Goal: Information Seeking & Learning: Learn about a topic

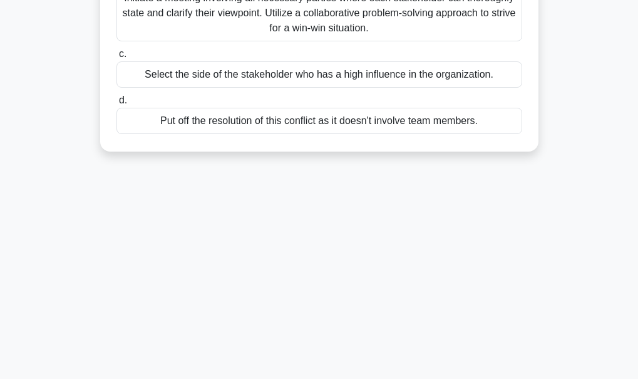
scroll to position [240, 0]
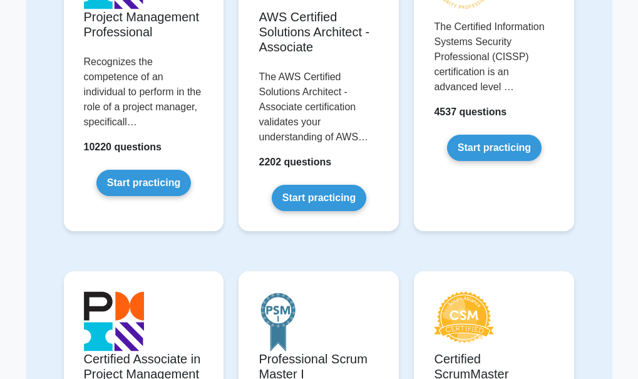
scroll to position [225, 0]
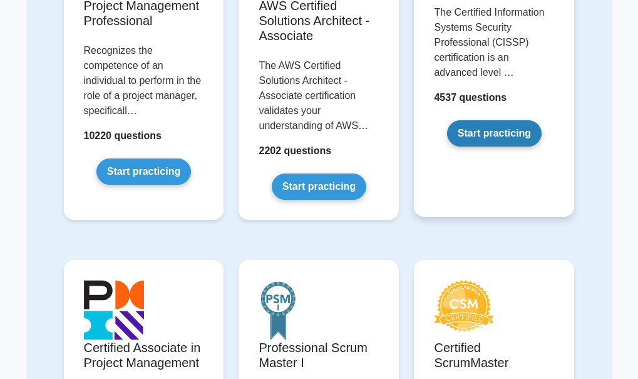
click at [498, 138] on link "Start practicing" at bounding box center [494, 133] width 95 height 26
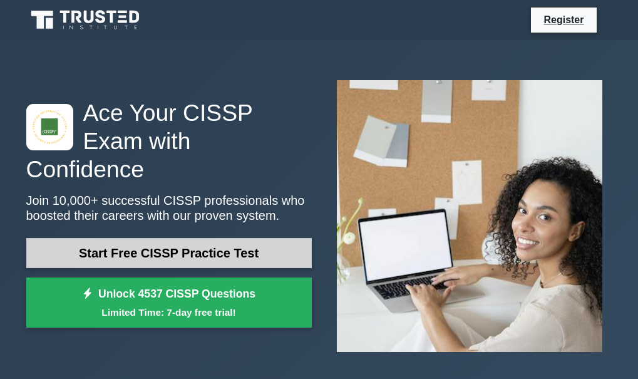
click at [203, 249] on link "Start Free CISSP Practice Test" at bounding box center [168, 253] width 285 height 30
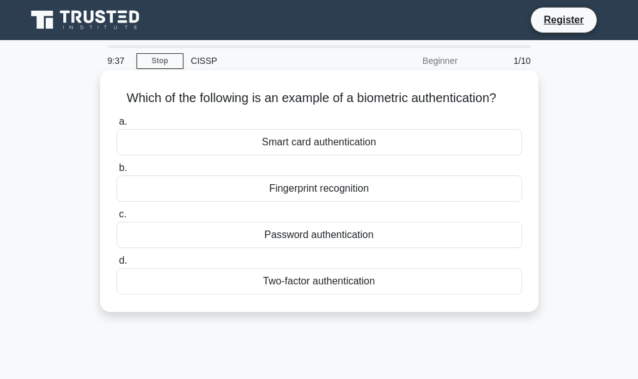
click at [268, 235] on div "Password authentication" at bounding box center [319, 235] width 406 height 26
click at [116, 218] on input "c. Password authentication" at bounding box center [116, 214] width 0 height 8
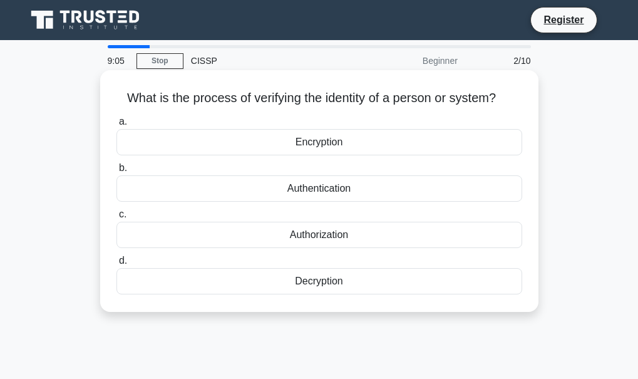
click at [307, 235] on div "Authorization" at bounding box center [319, 235] width 406 height 26
click at [116, 218] on input "c. Authorization" at bounding box center [116, 214] width 0 height 8
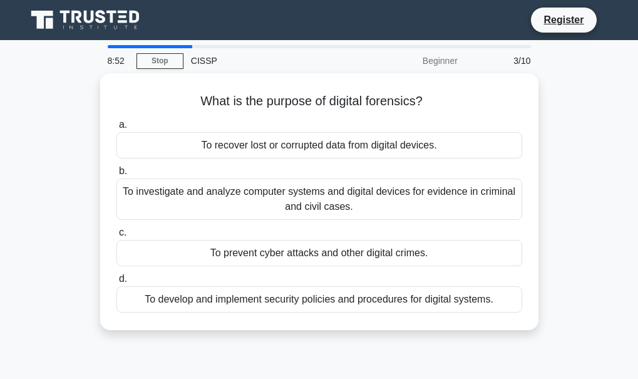
click at [260, 347] on div "8:52 Stop CISSP Beginner 3/10 What is the purpose of digital forensics? .spinne…" at bounding box center [319, 358] width 601 height 626
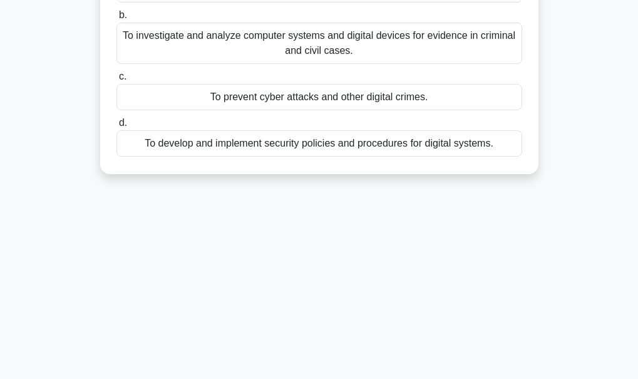
scroll to position [175, 0]
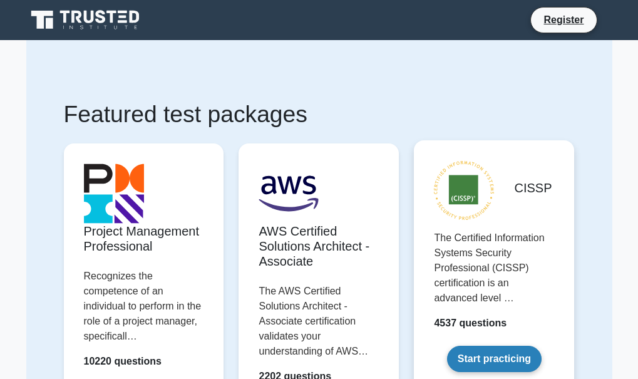
click at [484, 354] on link "Start practicing" at bounding box center [494, 359] width 95 height 26
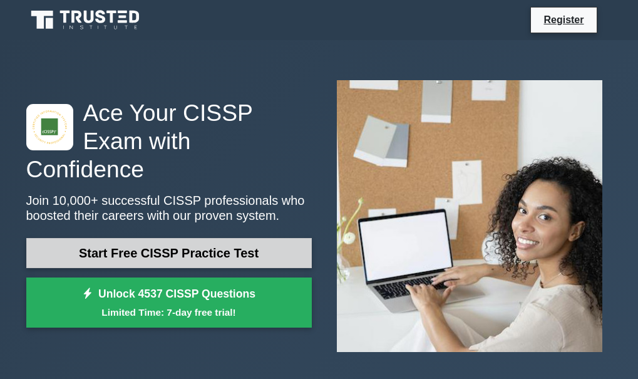
click at [232, 242] on link "Start Free CISSP Practice Test" at bounding box center [168, 253] width 285 height 30
